Goal: Find contact information: Find contact information

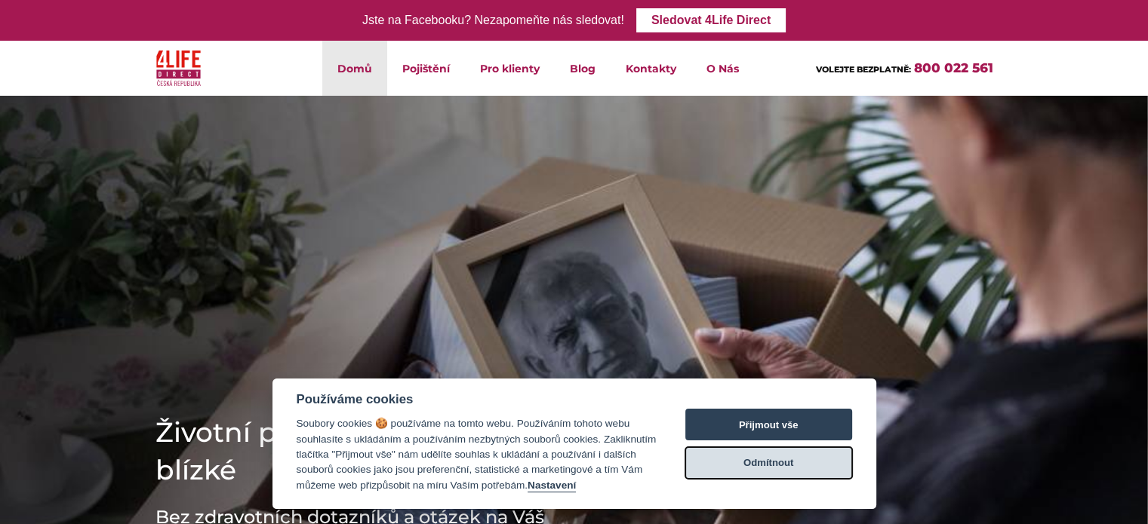
click at [723, 464] on button "Odmítnout" at bounding box center [768, 463] width 167 height 32
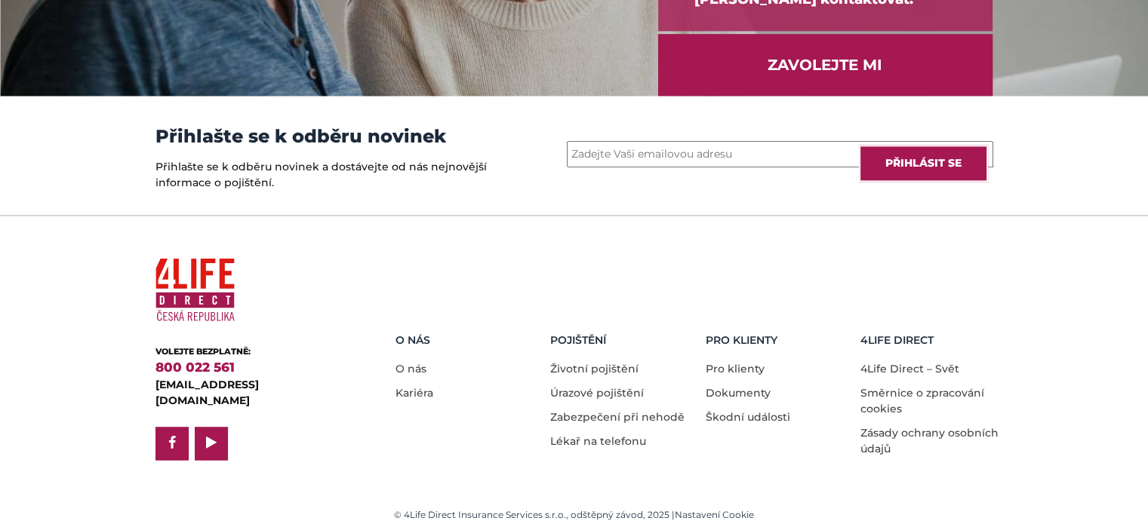
scroll to position [2142, 0]
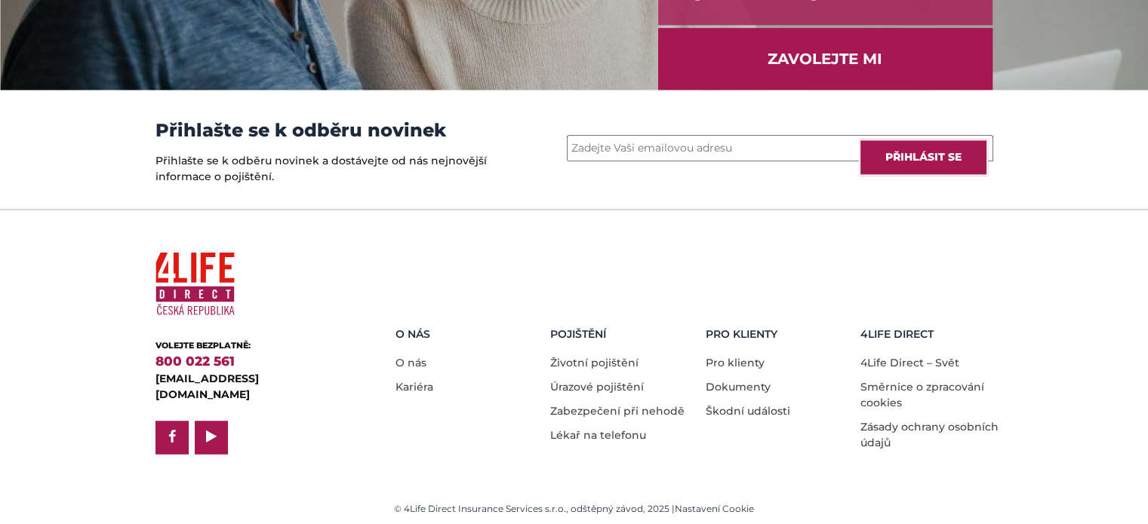
click at [417, 331] on h5 "O nás" at bounding box center [467, 334] width 144 height 13
click at [401, 331] on h5 "O nás" at bounding box center [467, 334] width 144 height 13
click at [425, 328] on h5 "O nás" at bounding box center [467, 334] width 144 height 13
click at [425, 323] on div "O nás O nás Kariéra Pojištění Životní pojištění Úrazové pojištění Zabezpečení p…" at bounding box center [681, 350] width 645 height 209
click at [423, 358] on link "O nás" at bounding box center [410, 363] width 31 height 14
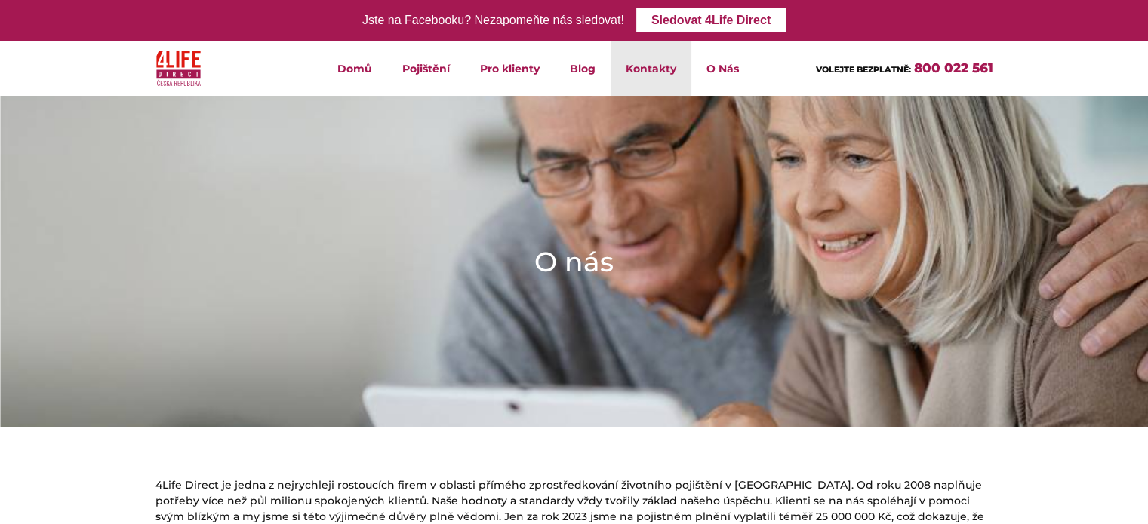
click at [654, 66] on link "Kontakty" at bounding box center [650, 68] width 81 height 55
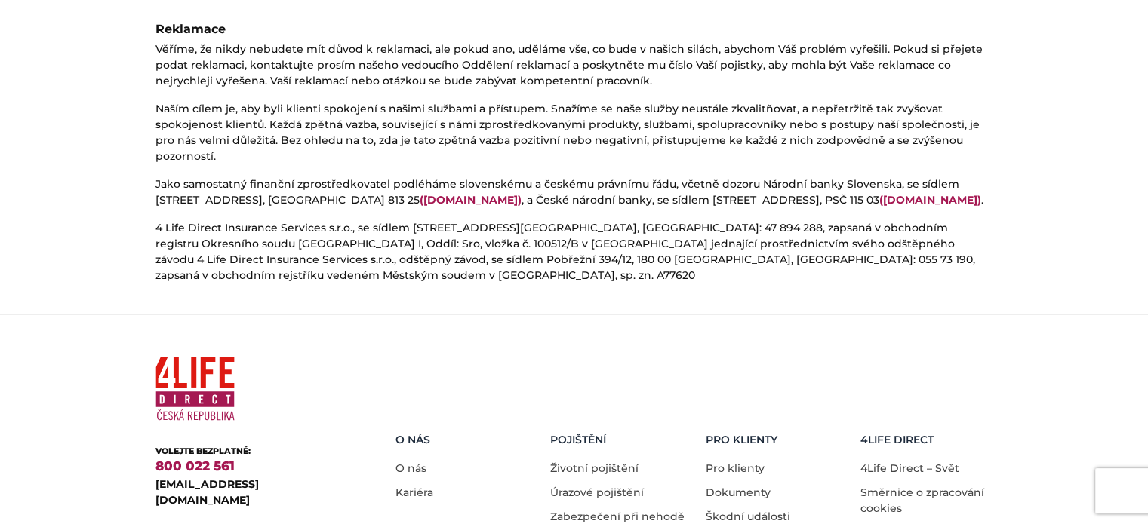
scroll to position [906, 0]
